Goal: Task Accomplishment & Management: Use online tool/utility

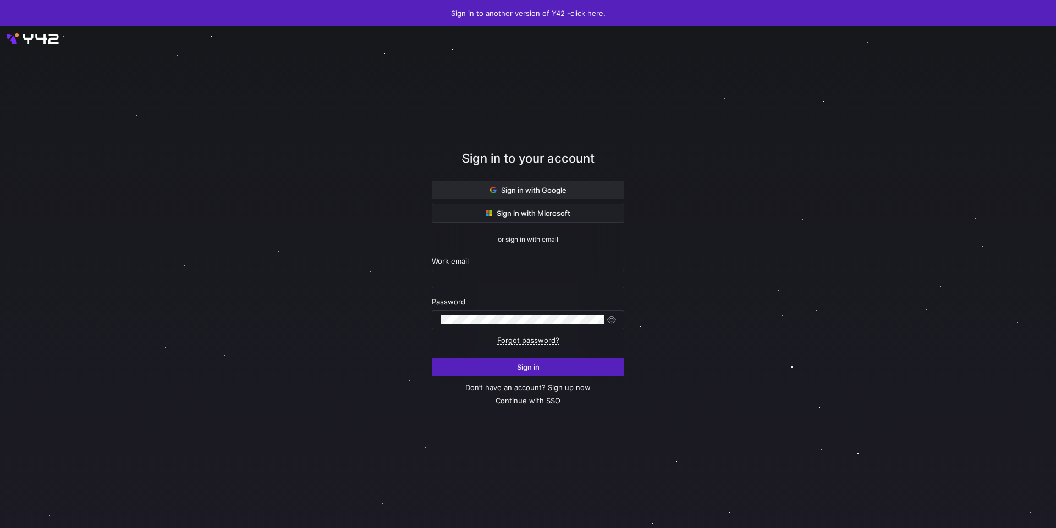
click at [532, 192] on span "Sign in with Google" at bounding box center [528, 190] width 76 height 9
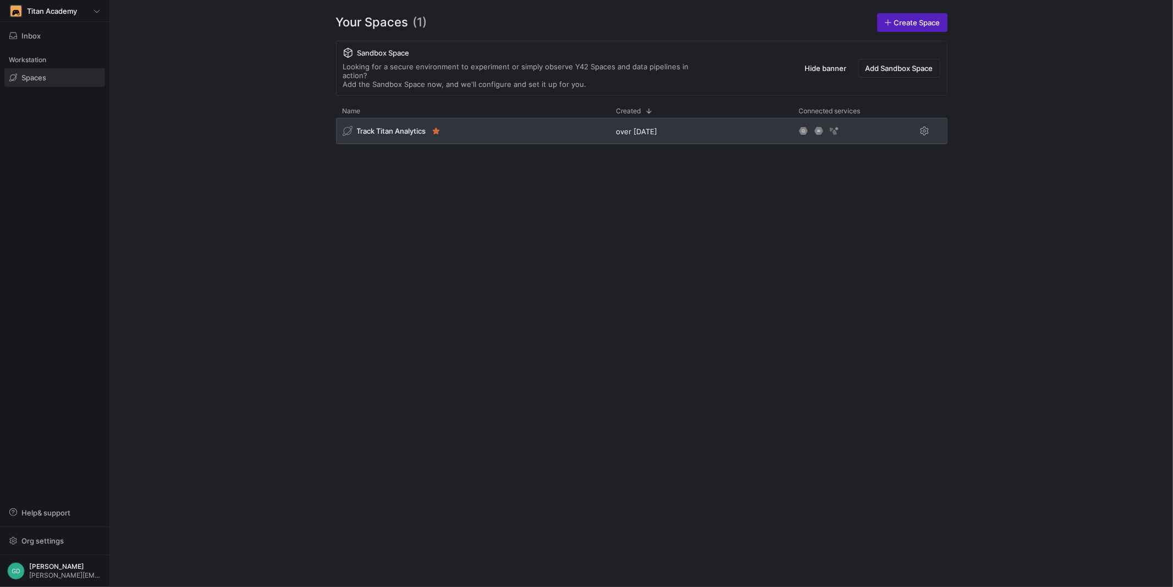
click at [404, 126] on span "Track Titan Analytics" at bounding box center [391, 130] width 69 height 9
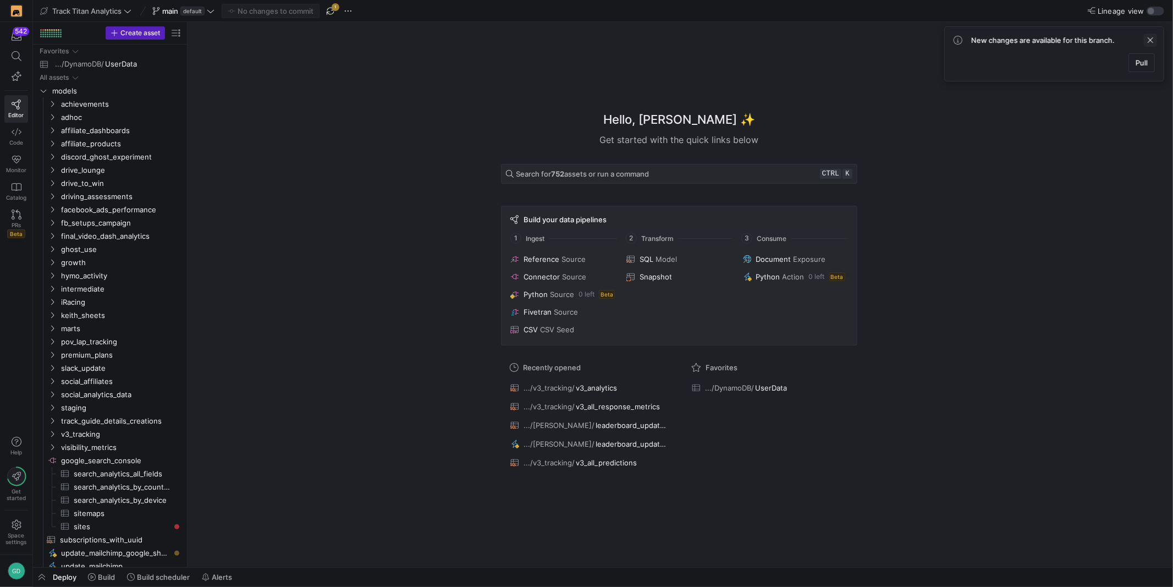
click at [1156, 41] on span at bounding box center [1150, 40] width 13 height 13
click at [586, 406] on span "v3_all_response_metrics" at bounding box center [618, 406] width 84 height 9
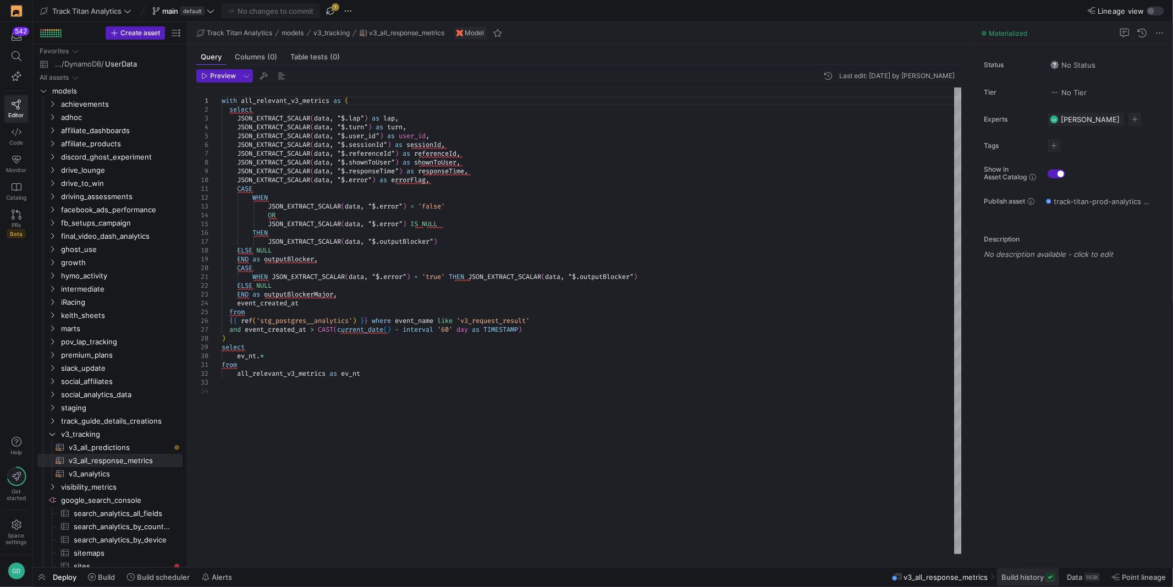
drag, startPoint x: 1024, startPoint y: 571, endPoint x: 1025, endPoint y: 577, distance: 6.1
click at [1024, 575] on button "Build history" at bounding box center [1027, 576] width 63 height 19
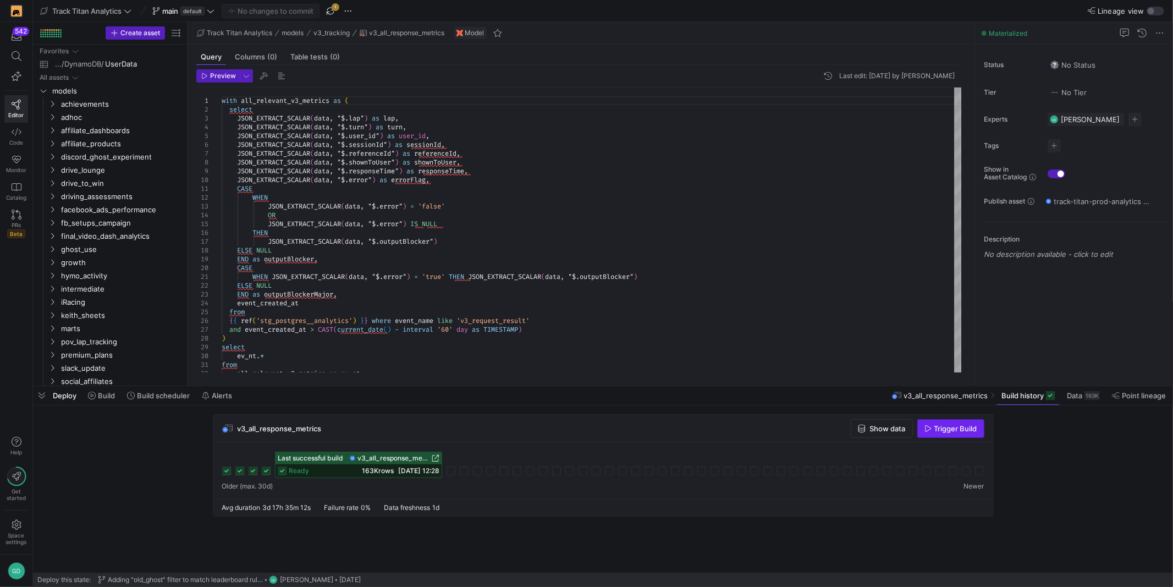
click at [929, 431] on icon "button" at bounding box center [928, 428] width 8 height 8
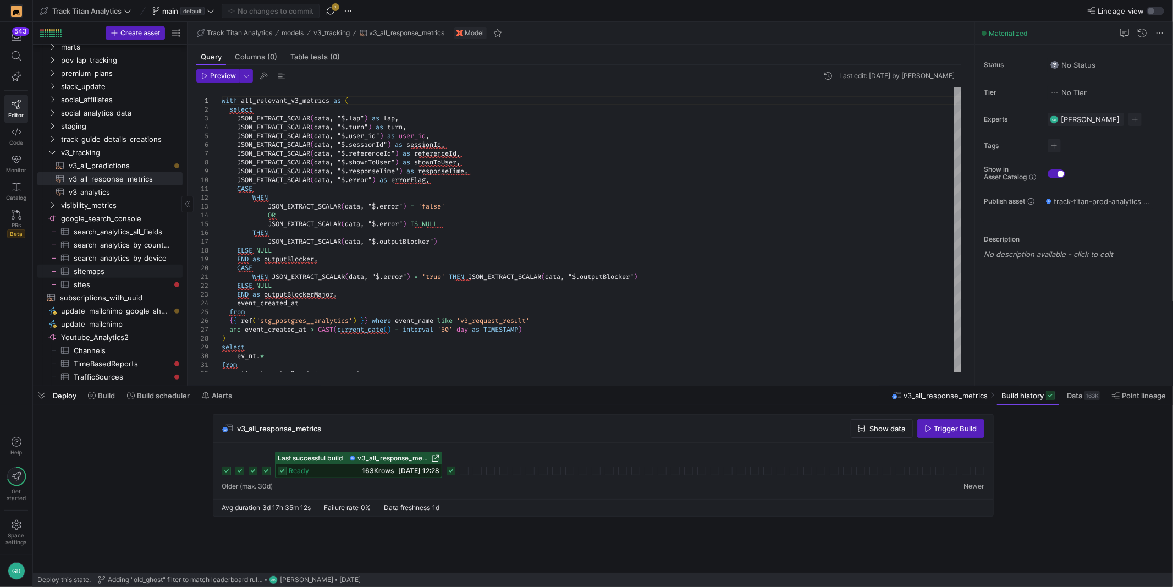
scroll to position [345, 0]
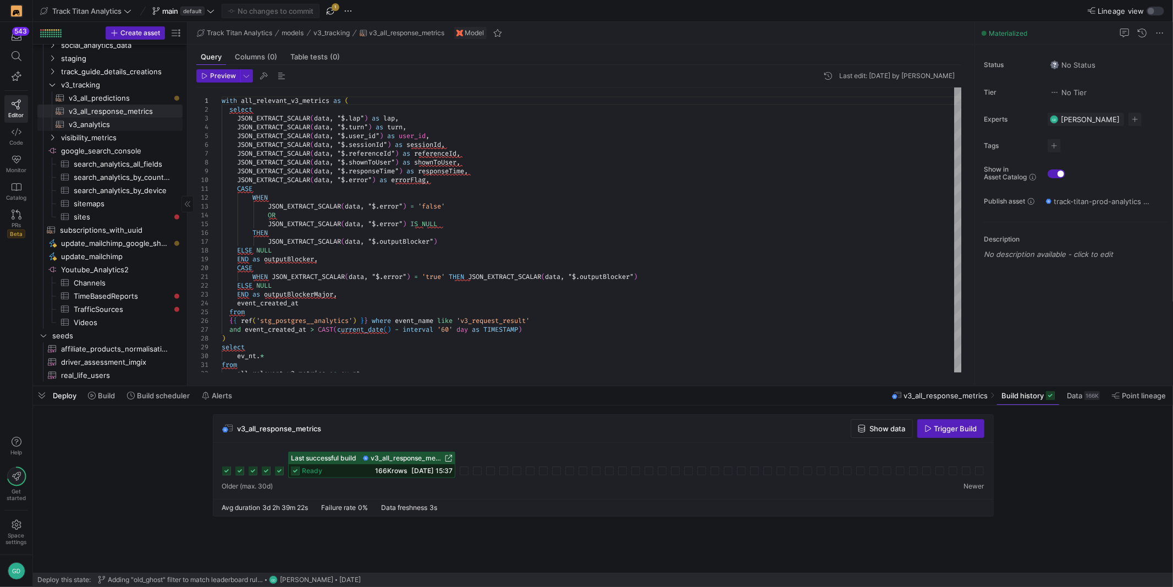
click at [112, 128] on span "v3_analytics​​​​​​​​​​" at bounding box center [119, 124] width 101 height 13
type textarea "with all_relevant_events_with_rn as ( select JSON_EXTRACT_SCALAR(data, "$.state…"
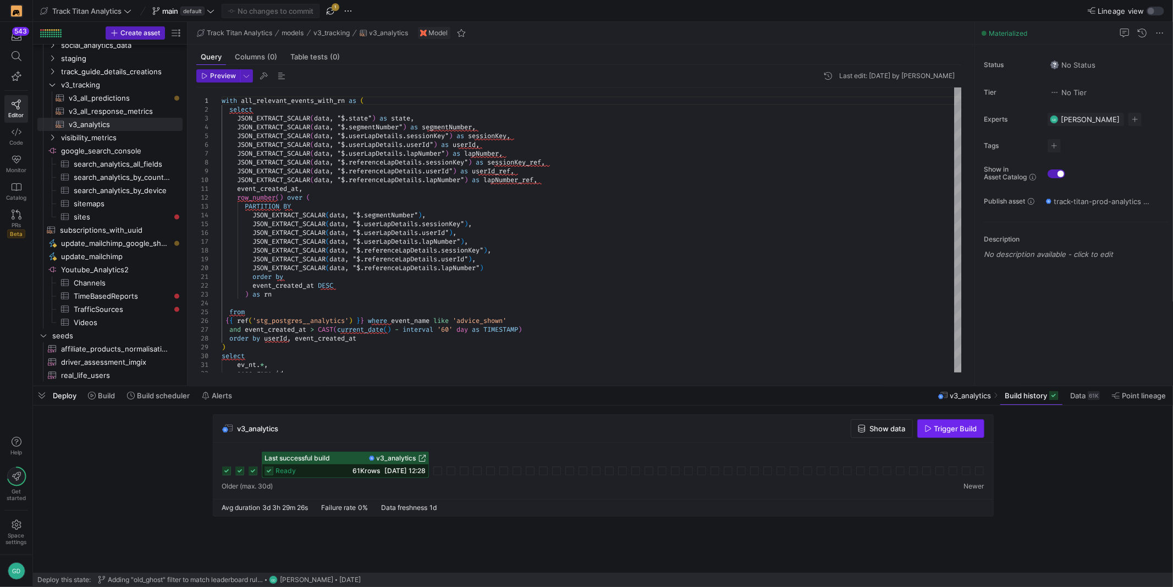
click at [943, 433] on span "button" at bounding box center [951, 428] width 66 height 18
click at [335, 9] on span "button" at bounding box center [330, 10] width 13 height 13
